Goal: Information Seeking & Learning: Learn about a topic

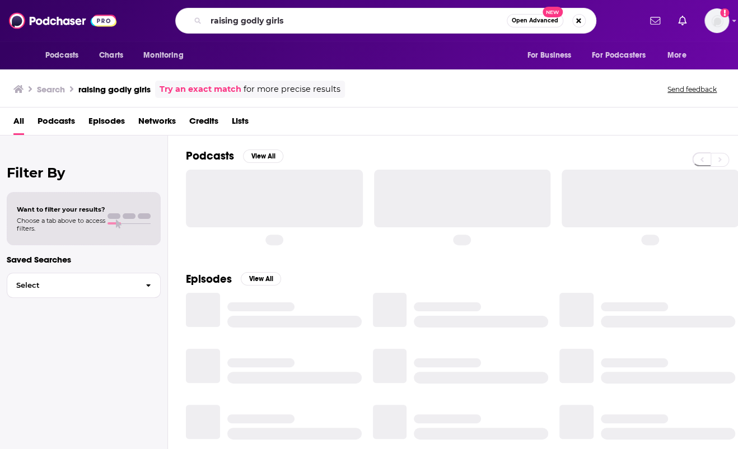
click at [229, 21] on input "raising godly girls" at bounding box center [356, 21] width 301 height 18
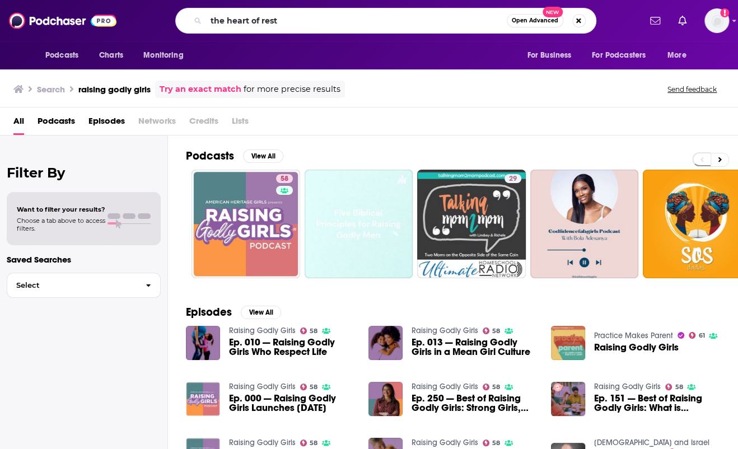
type input "the heart of rest"
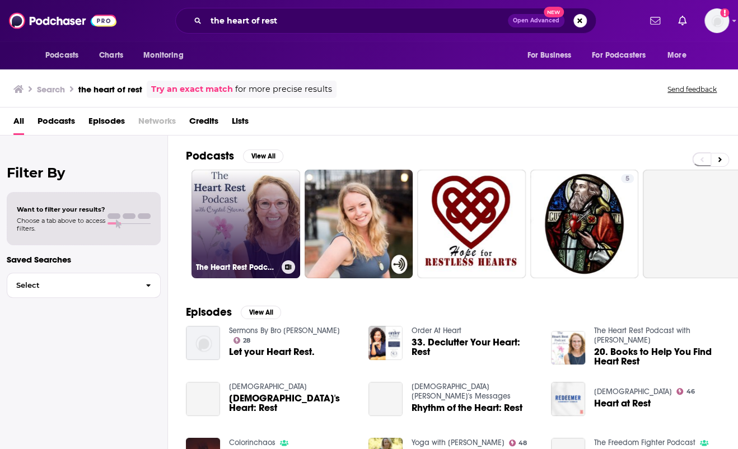
click at [231, 190] on link "The Heart Rest Podcast with [PERSON_NAME]" at bounding box center [245, 224] width 109 height 109
